Goal: Check status: Check status

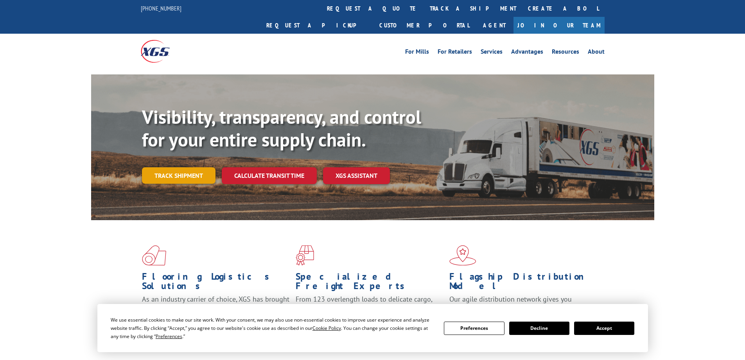
click at [184, 167] on link "Track shipment" at bounding box center [179, 175] width 74 height 16
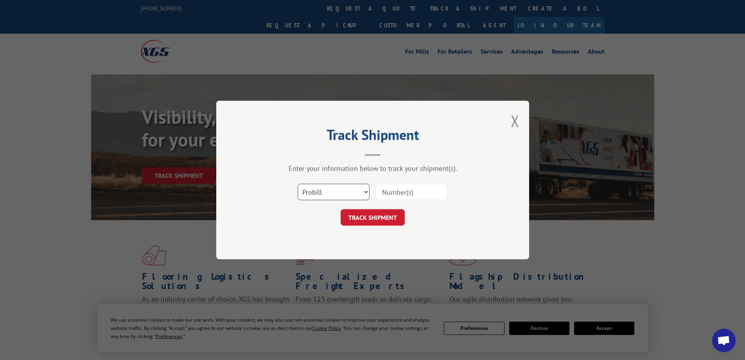
click at [345, 191] on select "Select category... Probill BOL PO" at bounding box center [334, 192] width 72 height 16
select select "po"
click at [298, 184] on select "Select category... Probill BOL PO" at bounding box center [334, 192] width 72 height 16
click at [399, 187] on input at bounding box center [412, 192] width 72 height 16
paste input "03490678"
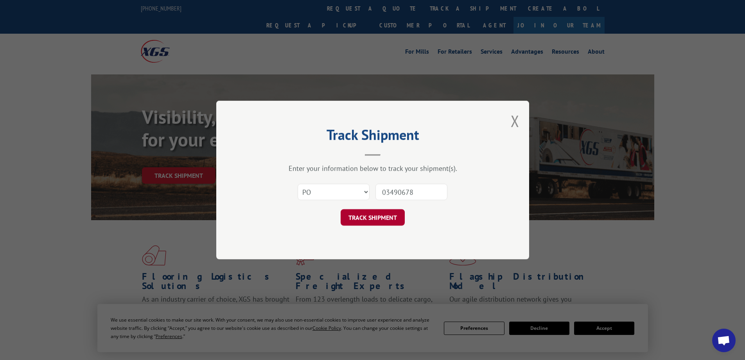
type input "03490678"
click at [374, 215] on button "TRACK SHIPMENT" at bounding box center [373, 217] width 64 height 16
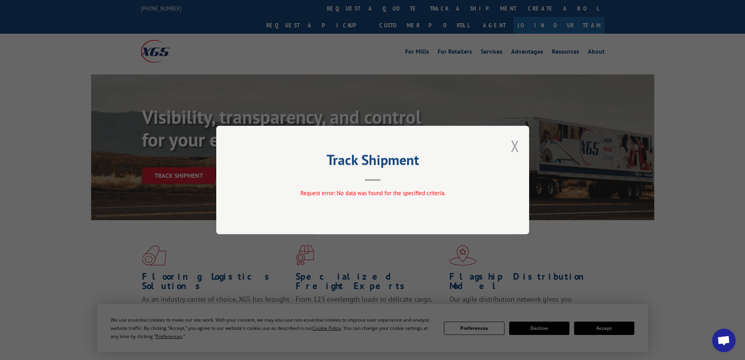
click at [519, 143] on button "Close modal" at bounding box center [515, 145] width 9 height 21
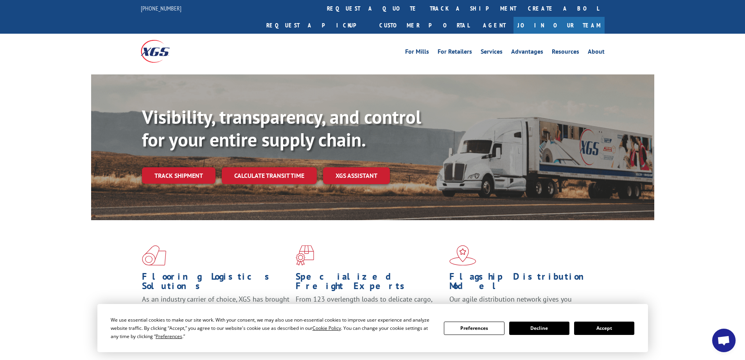
click at [178, 167] on link "Track shipment" at bounding box center [179, 175] width 74 height 16
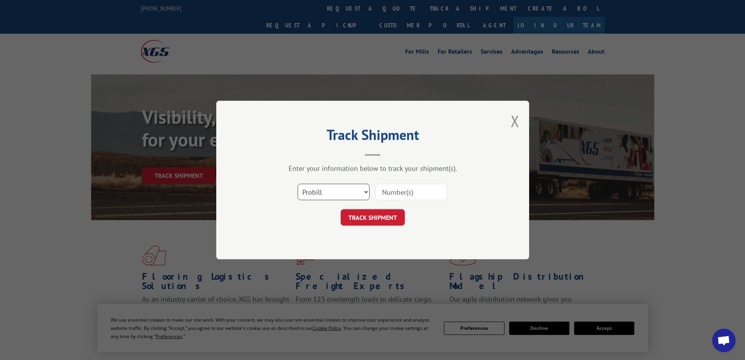
click at [356, 189] on select "Select category... Probill BOL PO" at bounding box center [334, 192] width 72 height 16
select select "po"
click at [298, 184] on select "Select category... Probill BOL PO" at bounding box center [334, 192] width 72 height 16
click at [388, 194] on input at bounding box center [412, 192] width 72 height 16
paste input "03490678"
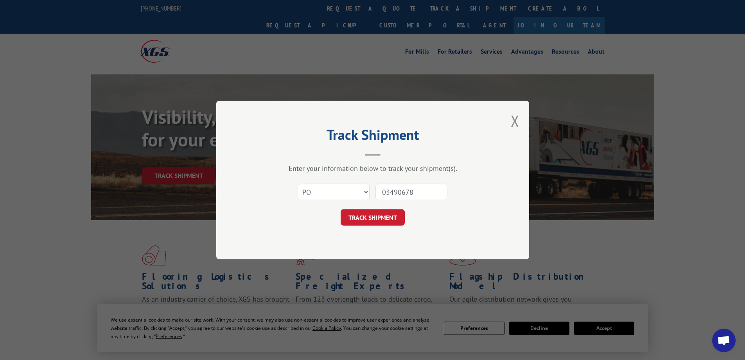
click at [415, 188] on input "03490678" at bounding box center [412, 192] width 72 height 16
type input "03490678-1"
click at [388, 213] on button "TRACK SHIPMENT" at bounding box center [373, 217] width 64 height 16
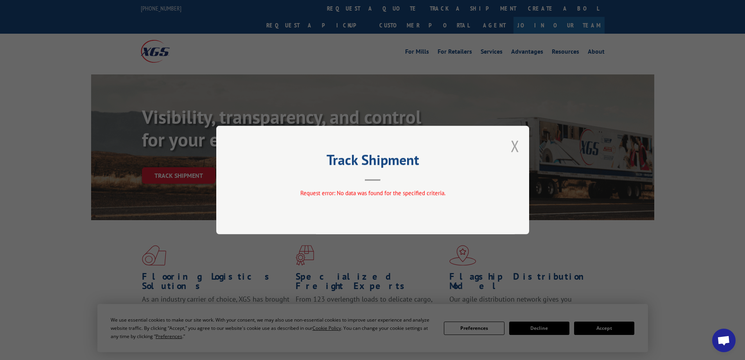
click at [513, 141] on button "Close modal" at bounding box center [515, 145] width 9 height 21
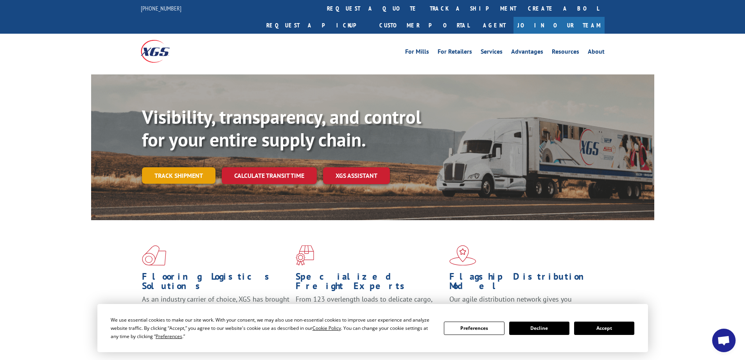
click at [193, 167] on link "Track shipment" at bounding box center [179, 175] width 74 height 16
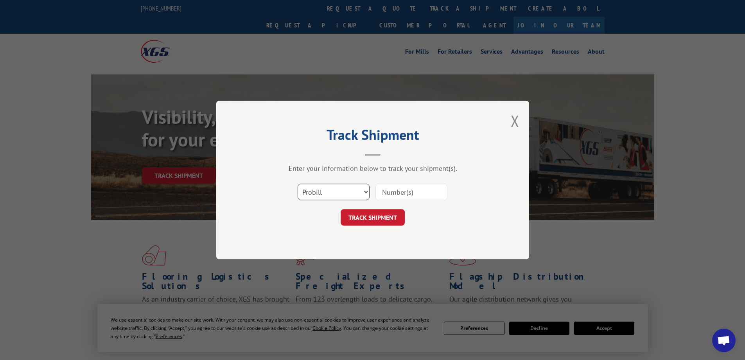
click at [355, 195] on select "Select category... Probill BOL PO" at bounding box center [334, 192] width 72 height 16
select select "po"
click at [298, 184] on select "Select category... Probill BOL PO" at bounding box center [334, 192] width 72 height 16
drag, startPoint x: 388, startPoint y: 193, endPoint x: 383, endPoint y: 193, distance: 4.7
click at [386, 193] on input at bounding box center [412, 192] width 72 height 16
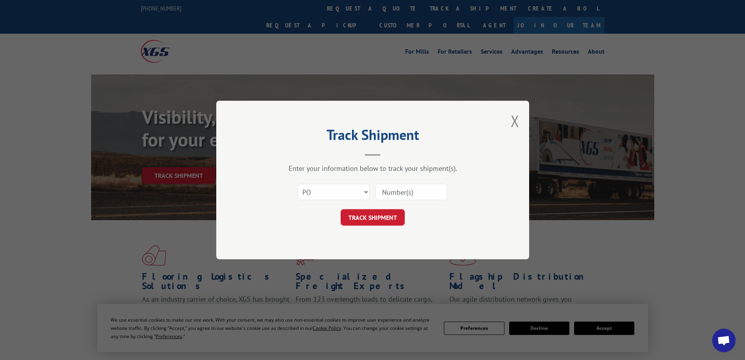
paste input "03490678"
type input "03490678"
click at [369, 214] on button "TRACK SHIPMENT" at bounding box center [373, 217] width 64 height 16
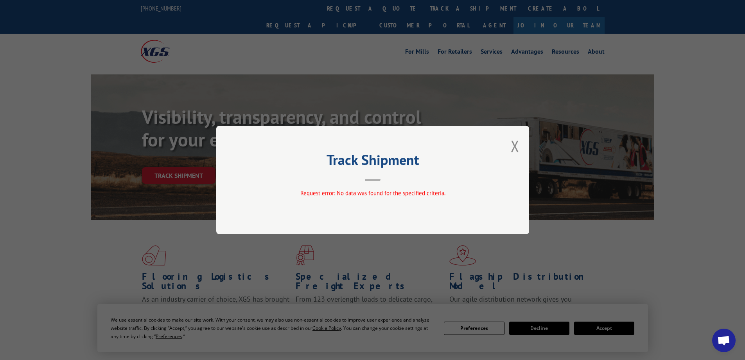
click at [517, 143] on button "Close modal" at bounding box center [515, 145] width 9 height 21
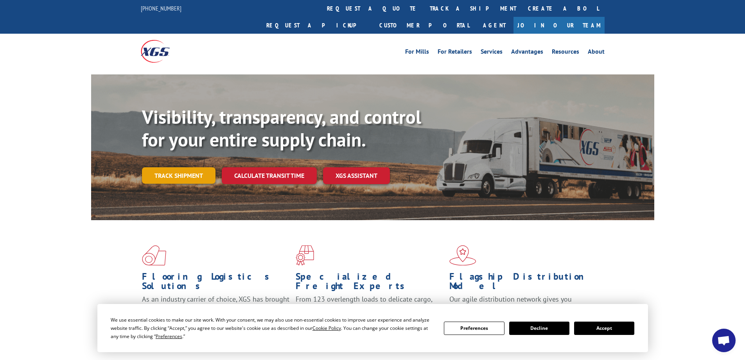
click at [180, 167] on link "Track shipment" at bounding box center [179, 175] width 74 height 16
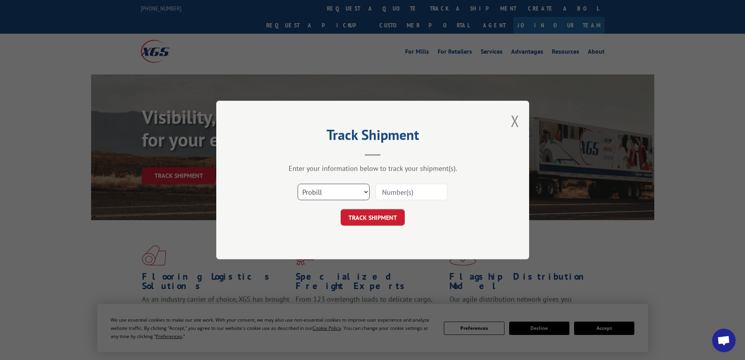
click at [331, 190] on select "Select category... Probill BOL PO" at bounding box center [334, 192] width 72 height 16
select select "po"
click at [298, 184] on select "Select category... Probill BOL PO" at bounding box center [334, 192] width 72 height 16
click at [391, 191] on input at bounding box center [412, 192] width 72 height 16
paste input "47466611"
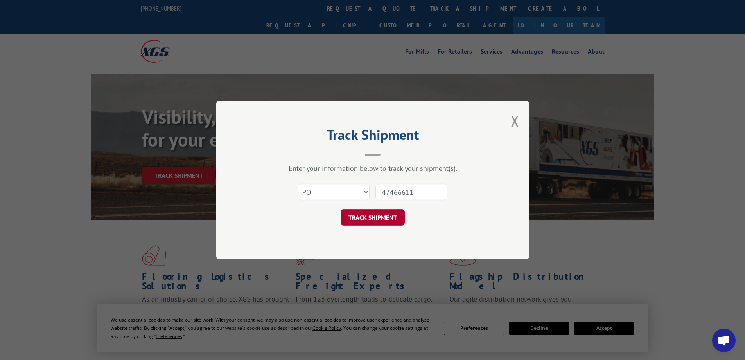
type input "47466611"
click at [379, 217] on button "TRACK SHIPMENT" at bounding box center [373, 217] width 64 height 16
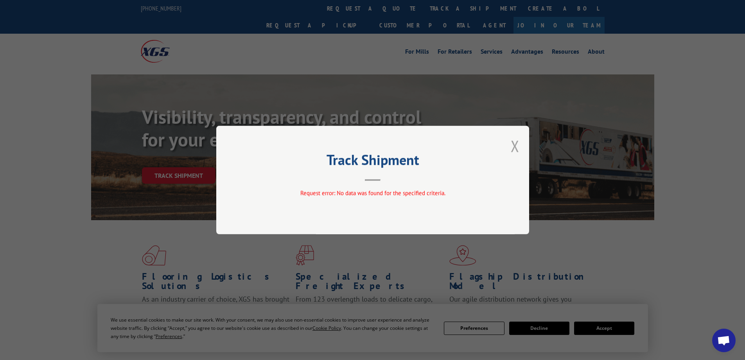
click at [515, 146] on button "Close modal" at bounding box center [515, 145] width 9 height 21
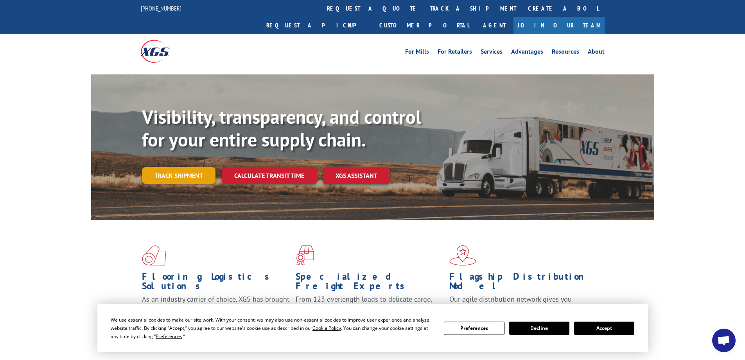
click at [194, 167] on link "Track shipment" at bounding box center [179, 175] width 74 height 16
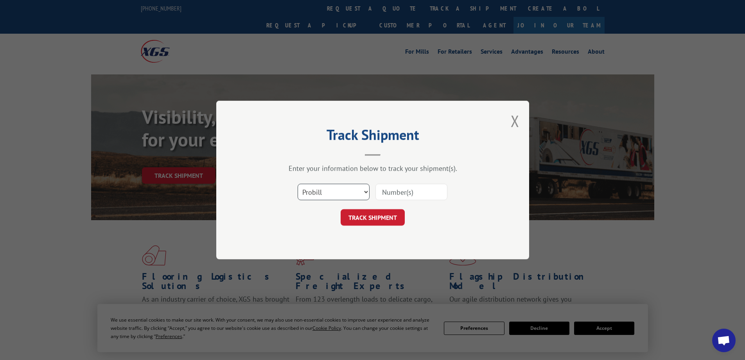
click at [353, 188] on select "Select category... Probill BOL PO" at bounding box center [334, 192] width 72 height 16
select select "po"
click at [298, 184] on select "Select category... Probill BOL PO" at bounding box center [334, 192] width 72 height 16
click at [393, 190] on input at bounding box center [412, 192] width 72 height 16
paste input "47466611"
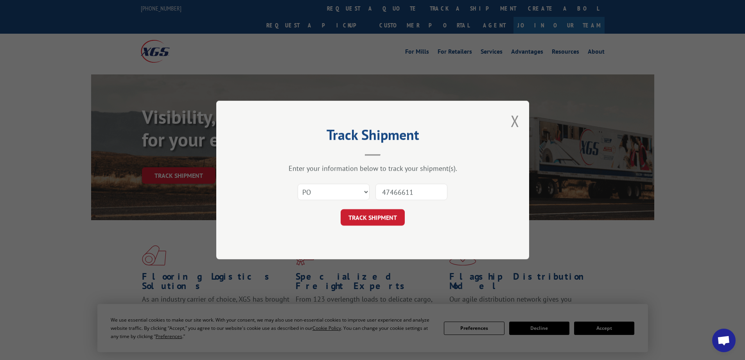
drag, startPoint x: 413, startPoint y: 187, endPoint x: 418, endPoint y: 190, distance: 5.4
click at [413, 188] on input "47466611" at bounding box center [412, 192] width 72 height 16
type input "47466611-1"
click at [392, 214] on button "TRACK SHIPMENT" at bounding box center [373, 217] width 64 height 16
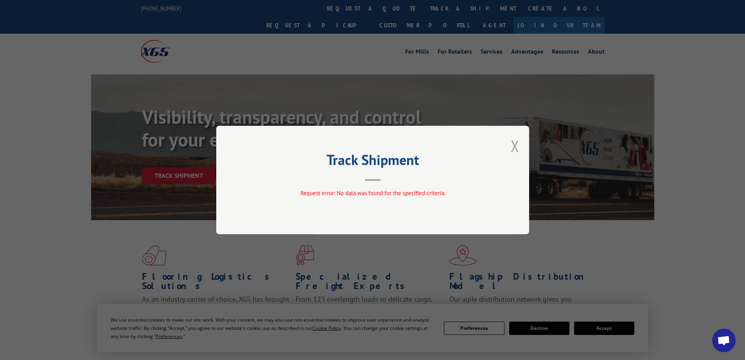
click at [513, 144] on button "Close modal" at bounding box center [515, 145] width 9 height 21
